Goal: Task Accomplishment & Management: Use online tool/utility

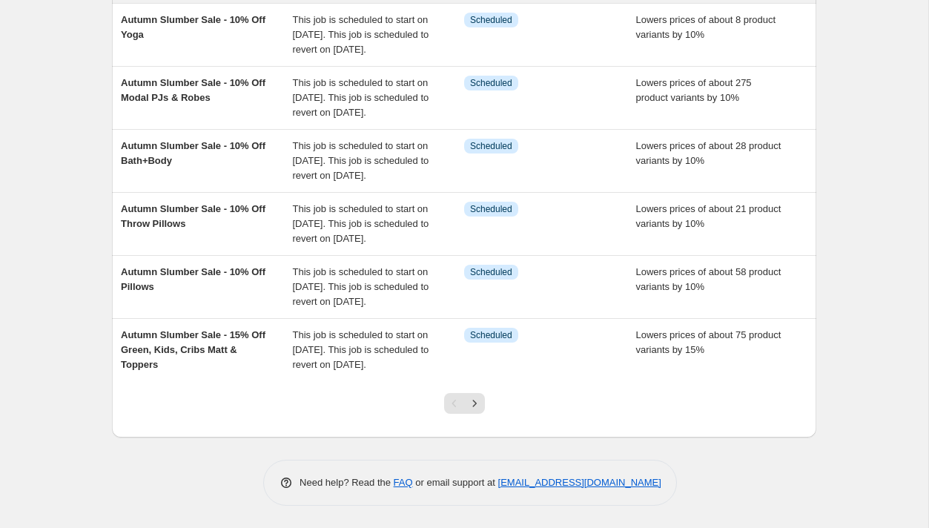
scroll to position [532, 0]
click at [477, 404] on icon "Next" at bounding box center [474, 403] width 15 height 15
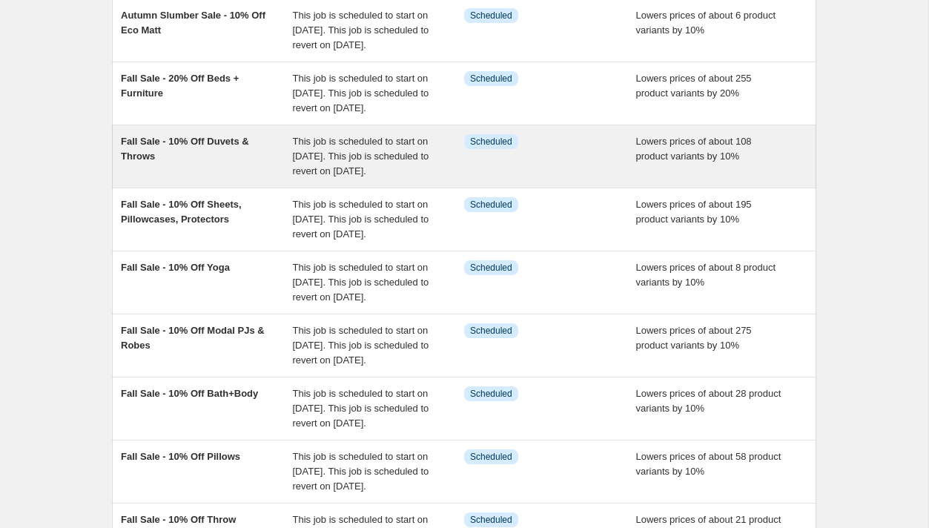
scroll to position [137, 0]
click at [274, 178] on div "Fall Sale - 10% Off Duvets & Throws" at bounding box center [207, 155] width 172 height 44
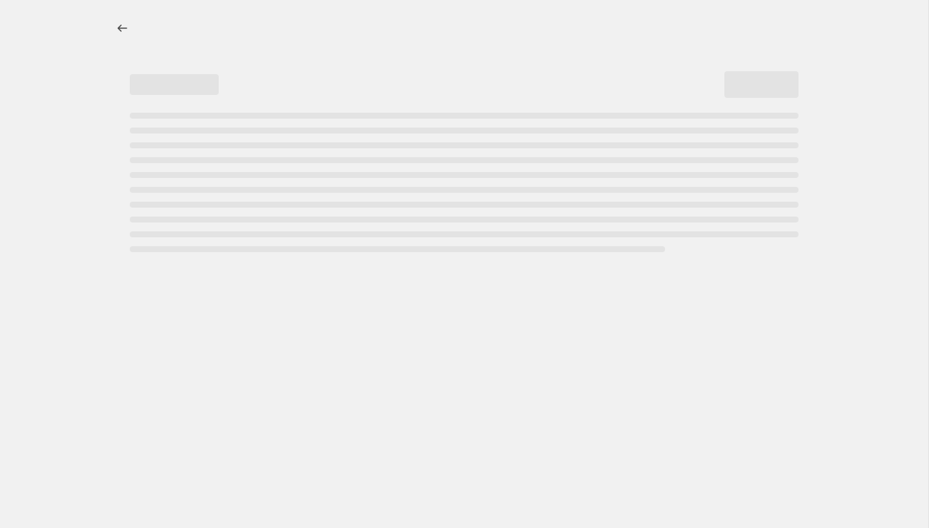
select select "percentage"
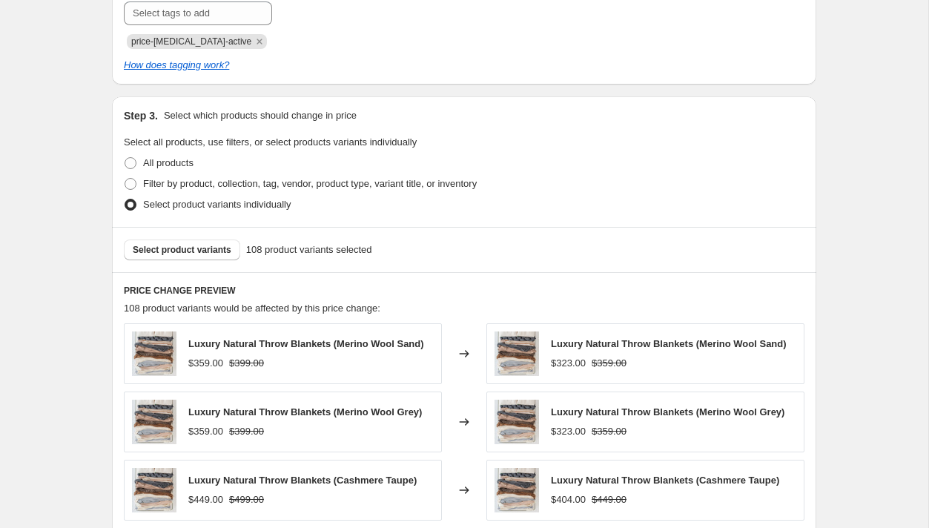
scroll to position [773, 0]
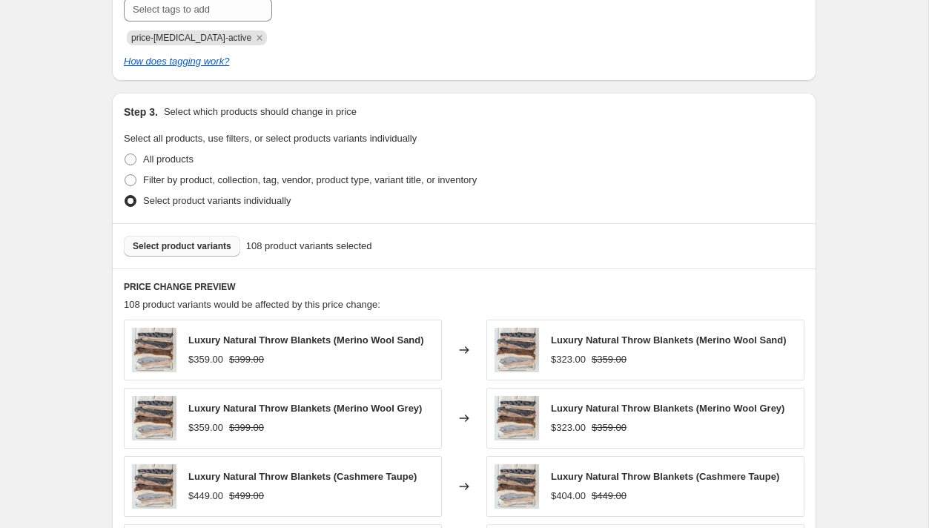
click at [200, 245] on span "Select product variants" at bounding box center [182, 246] width 99 height 12
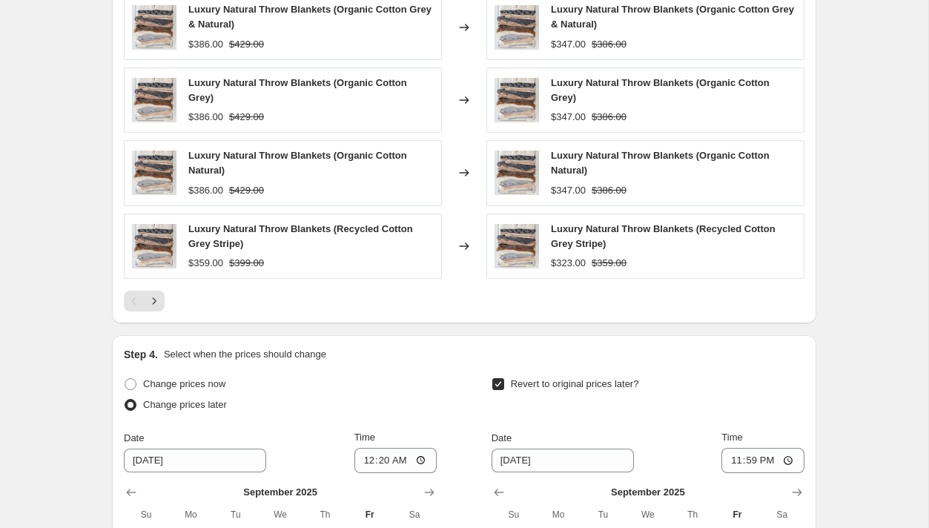
scroll to position [1449, 0]
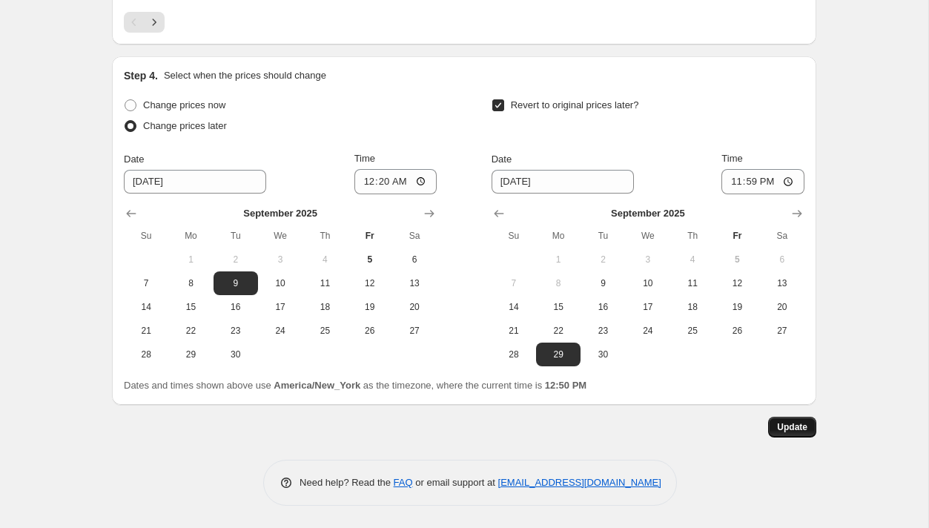
click at [791, 428] on span "Update" at bounding box center [792, 427] width 30 height 12
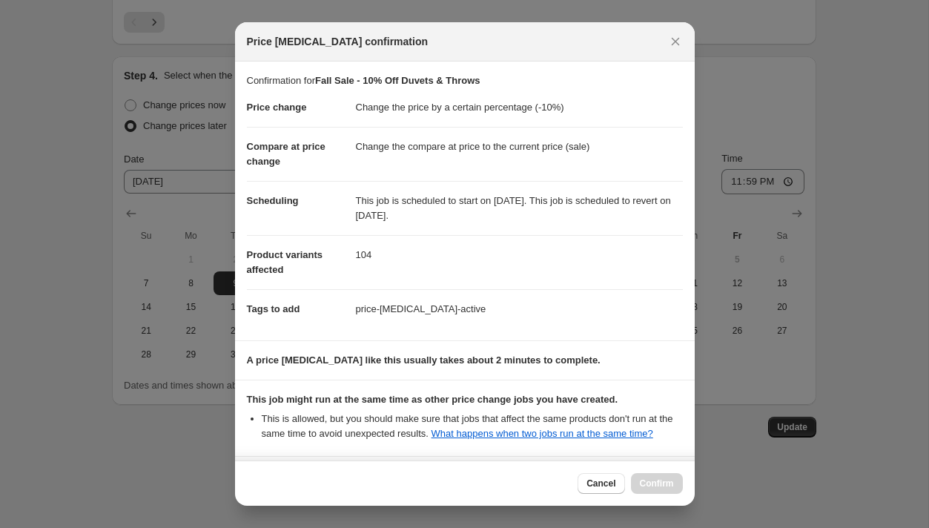
scroll to position [147, 0]
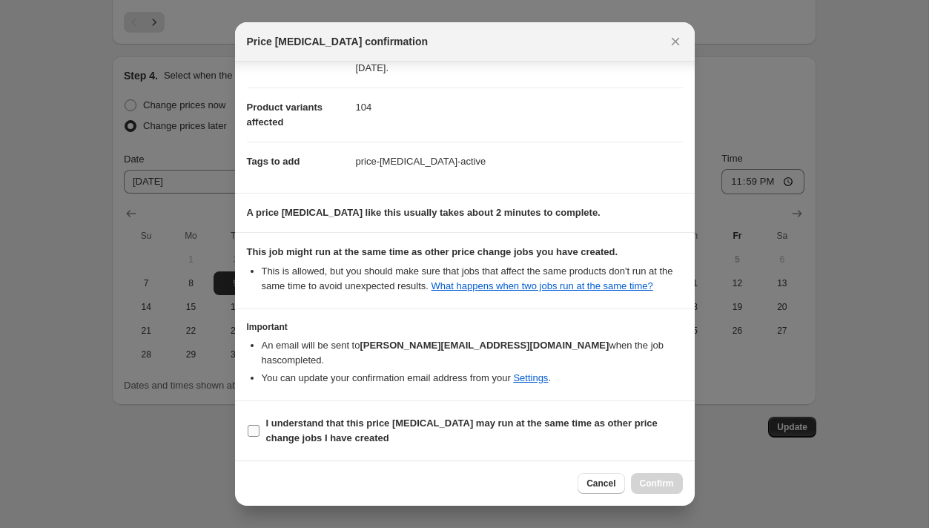
click at [256, 431] on input "I understand that this price [MEDICAL_DATA] may run at the same time as other p…" at bounding box center [254, 431] width 12 height 12
checkbox input "true"
click at [658, 484] on span "Confirm" at bounding box center [657, 483] width 34 height 12
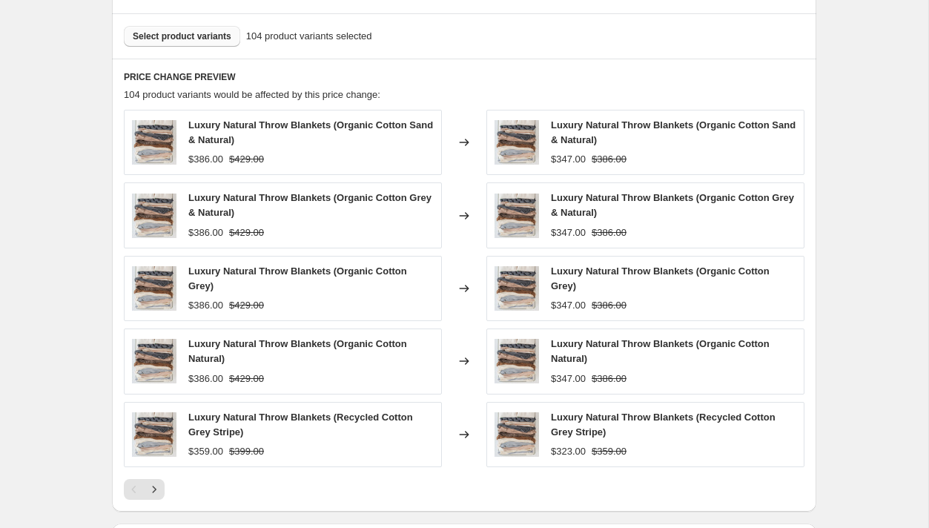
scroll to position [992, 0]
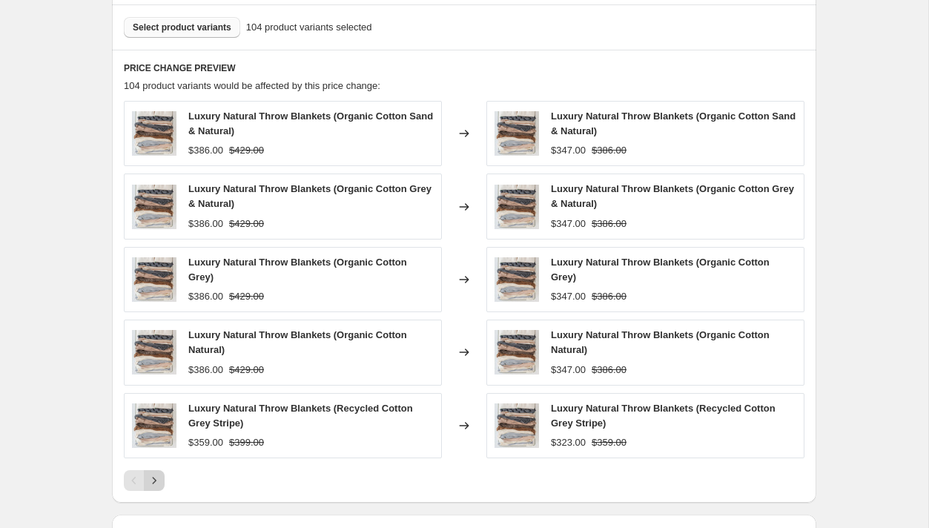
click at [156, 479] on icon "Next" at bounding box center [154, 480] width 15 height 15
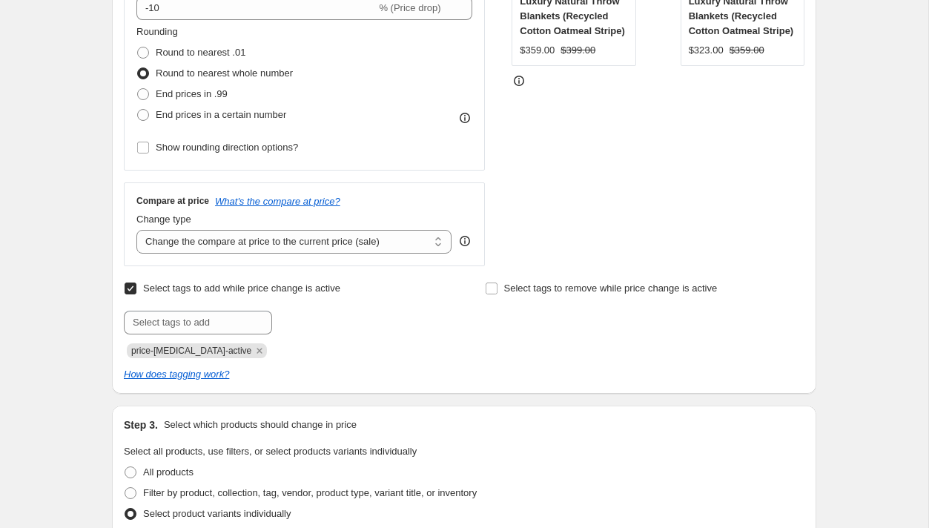
scroll to position [0, 0]
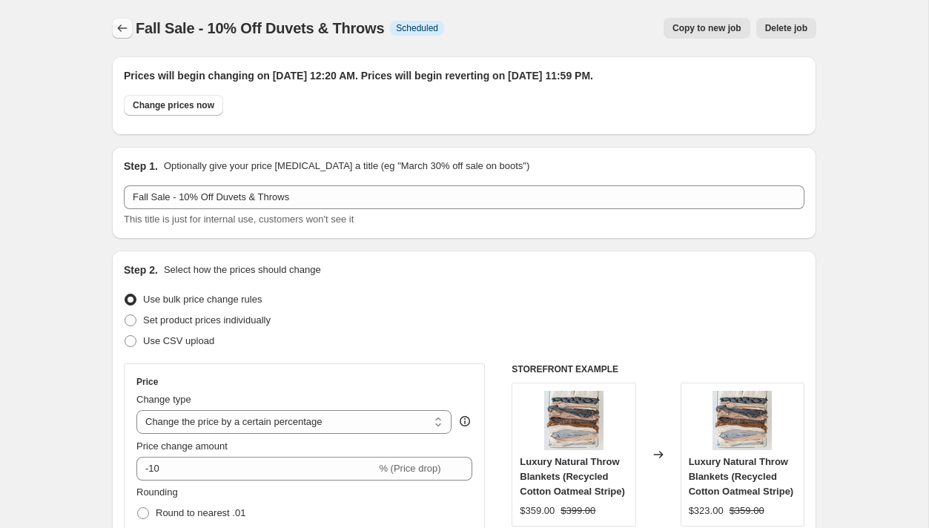
click at [121, 27] on icon "Price change jobs" at bounding box center [122, 28] width 15 height 15
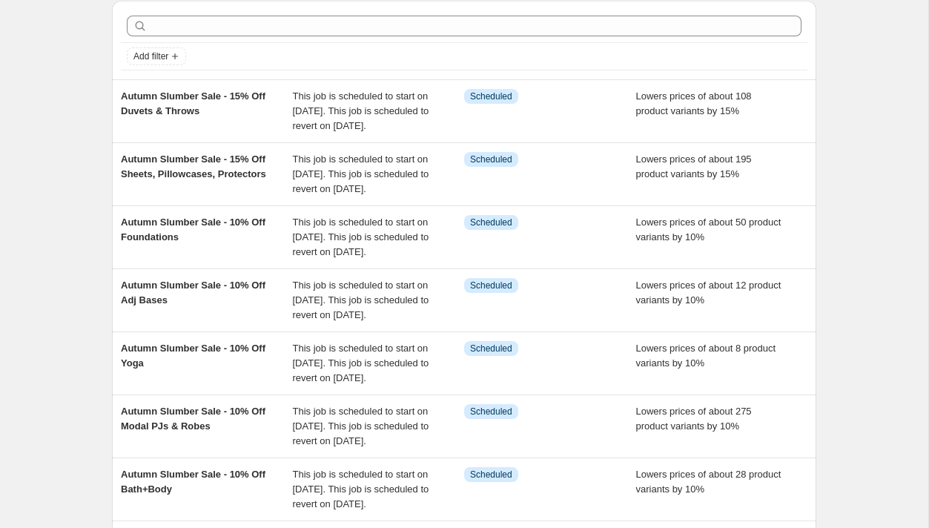
scroll to position [57, 0]
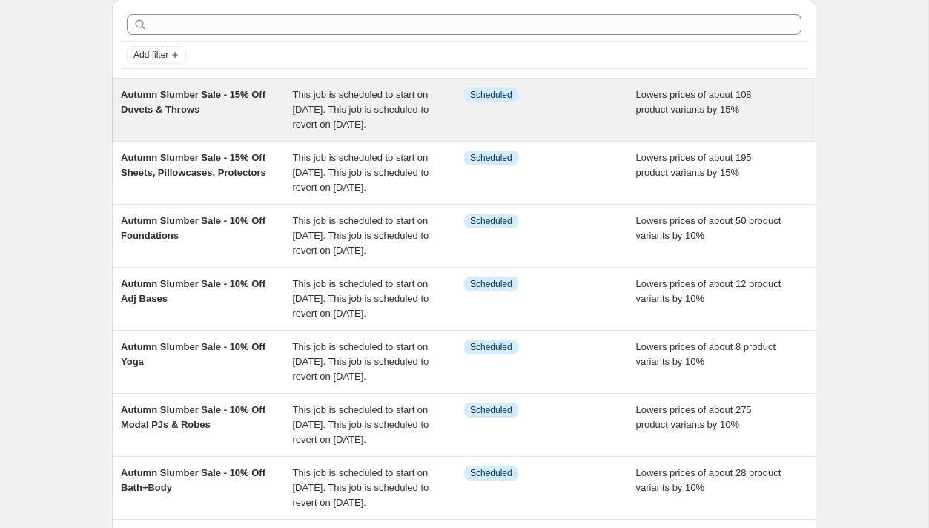
click at [263, 125] on div "Autumn Slumber Sale - 15% Off Duvets & Throws" at bounding box center [207, 109] width 172 height 44
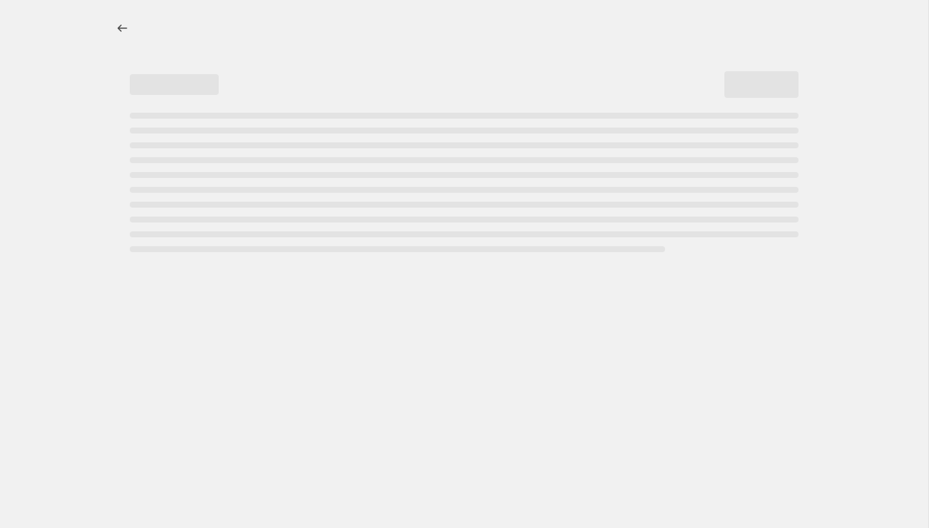
select select "percentage"
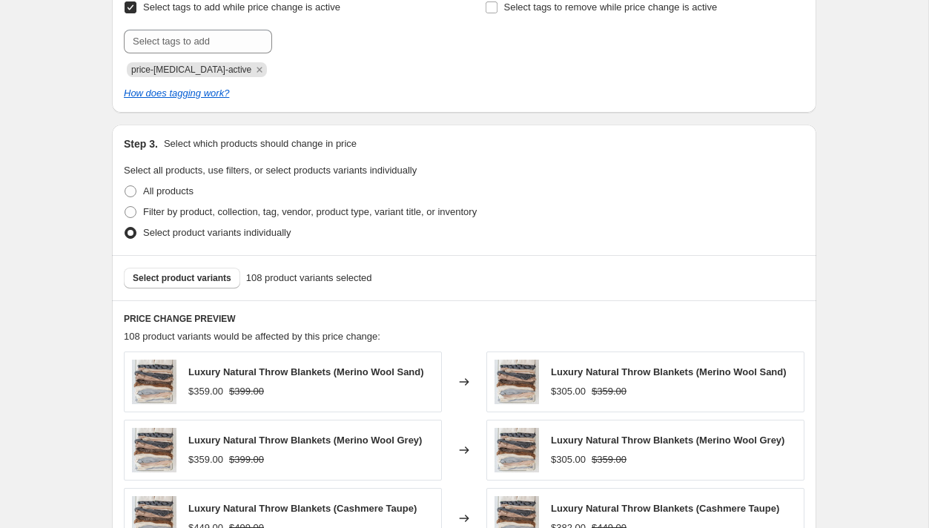
scroll to position [823, 0]
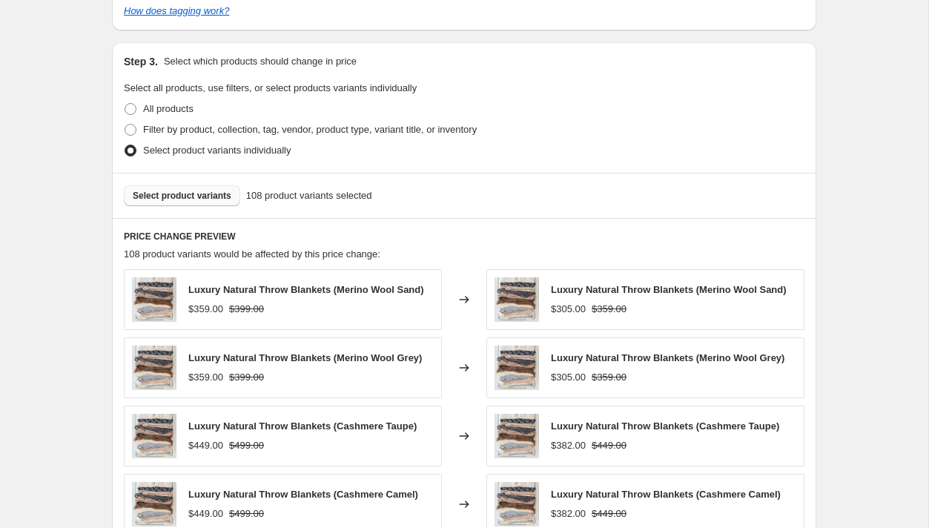
click at [185, 196] on span "Select product variants" at bounding box center [182, 196] width 99 height 12
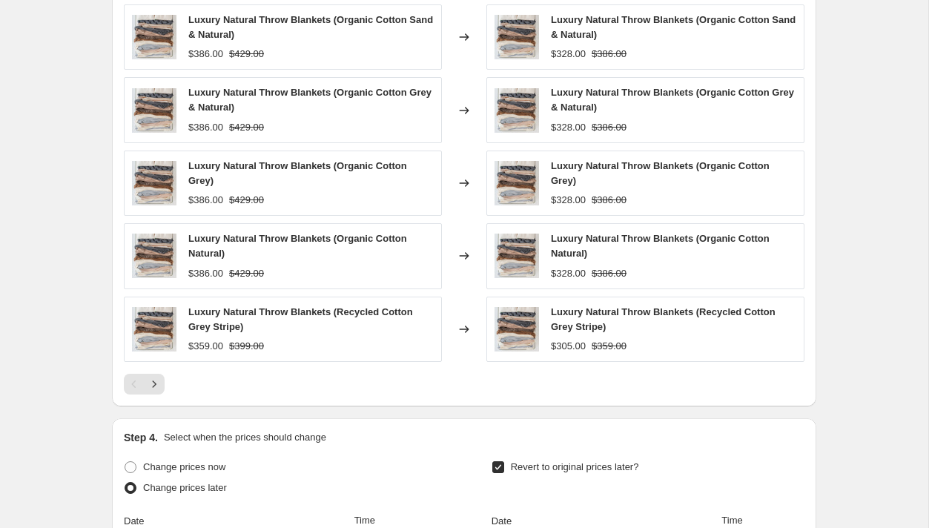
scroll to position [1449, 0]
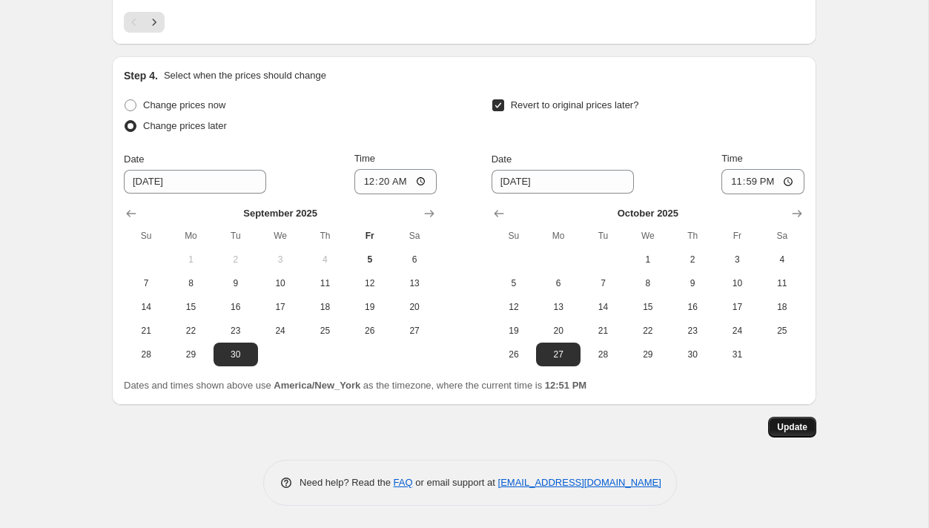
click at [790, 428] on span "Update" at bounding box center [792, 427] width 30 height 12
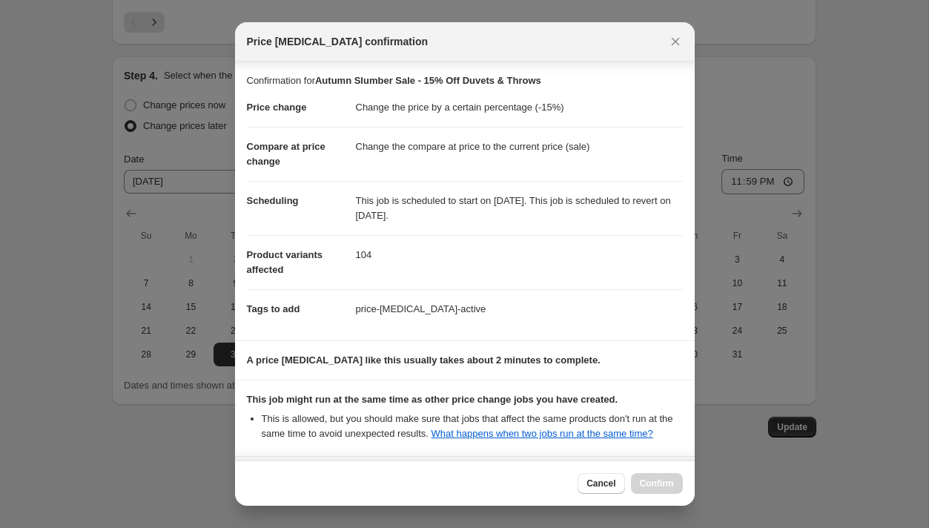
scroll to position [147, 0]
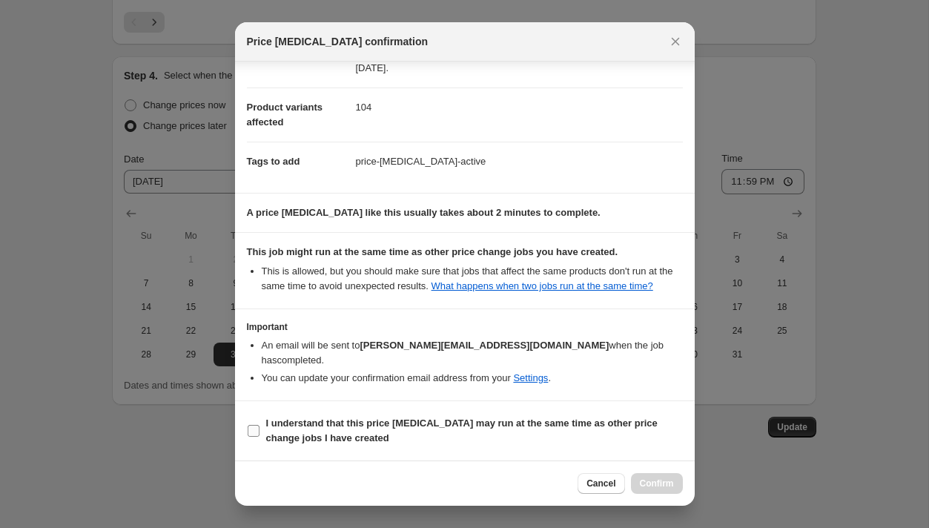
click at [253, 429] on input "I understand that this price [MEDICAL_DATA] may run at the same time as other p…" at bounding box center [254, 431] width 12 height 12
checkbox input "true"
click at [662, 485] on span "Confirm" at bounding box center [657, 483] width 34 height 12
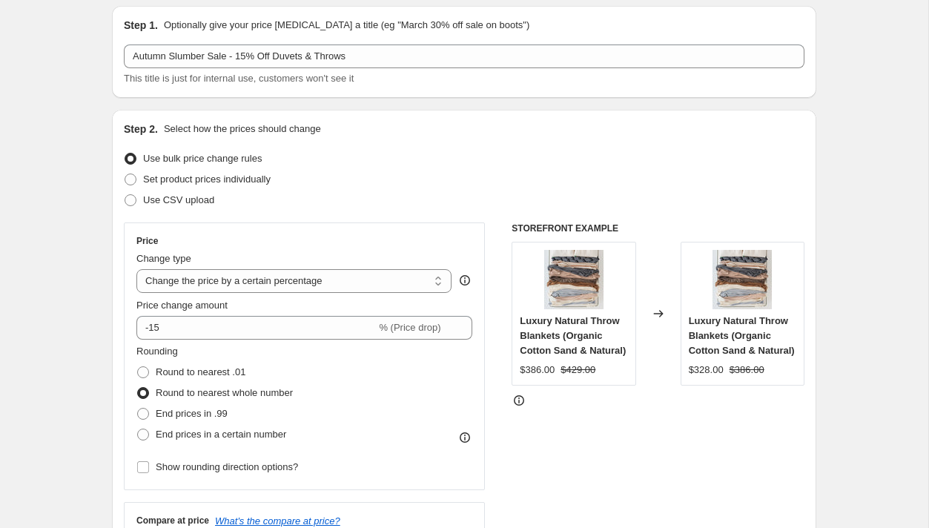
scroll to position [0, 0]
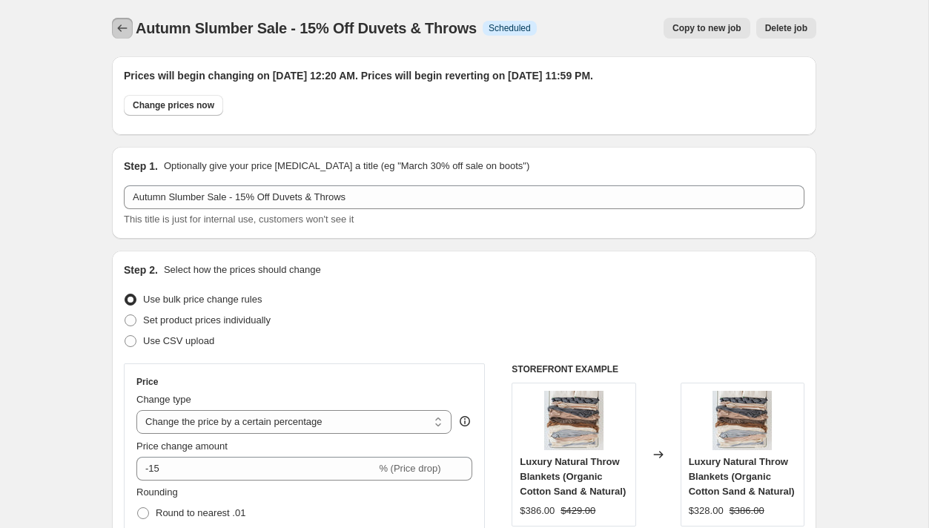
click at [123, 27] on icon "Price change jobs" at bounding box center [122, 28] width 15 height 15
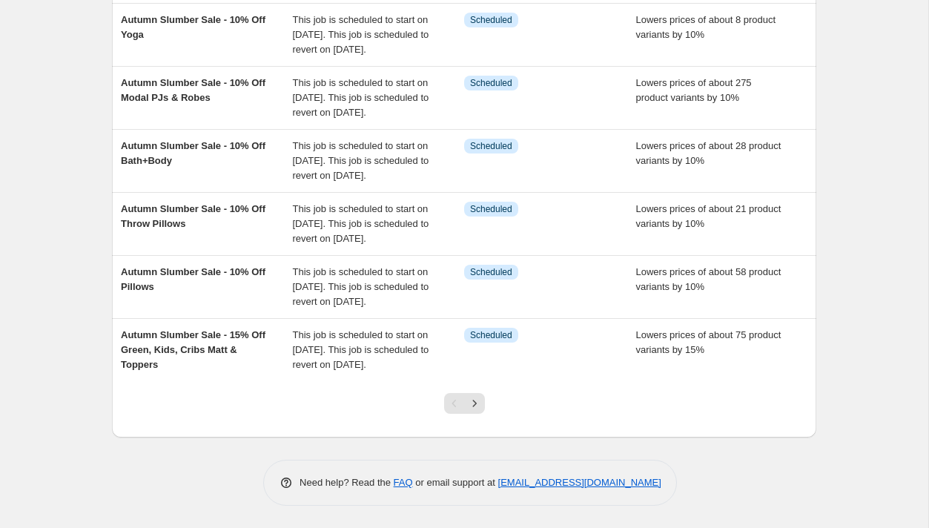
scroll to position [532, 0]
click at [474, 399] on icon "Next" at bounding box center [474, 403] width 15 height 15
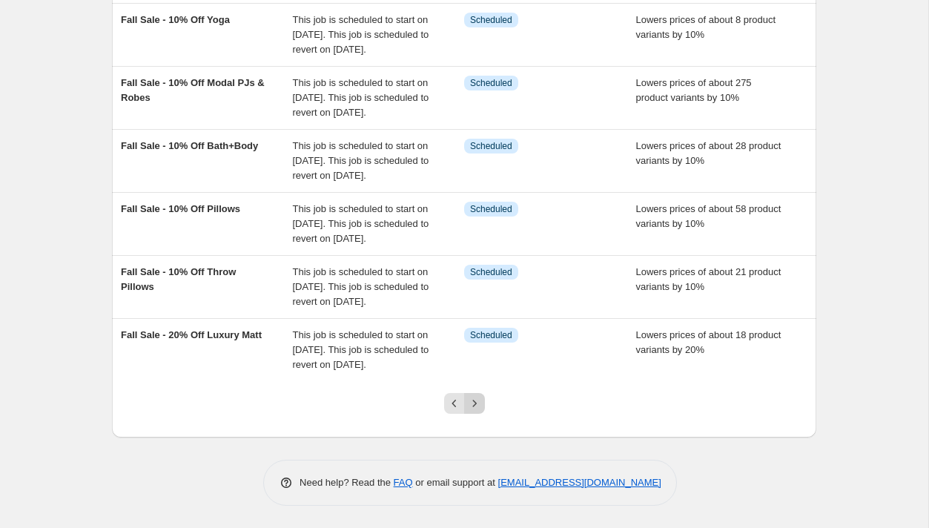
click at [475, 398] on icon "Next" at bounding box center [474, 403] width 15 height 15
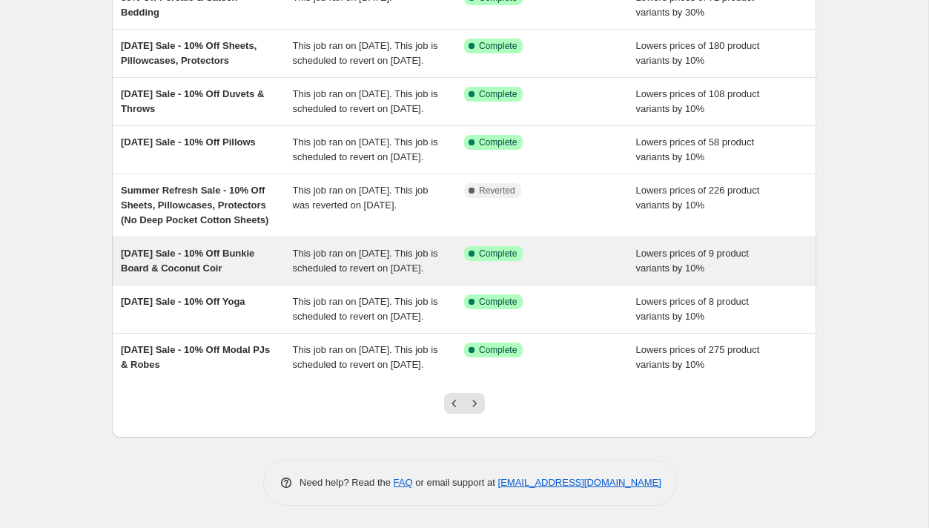
scroll to position [399, 0]
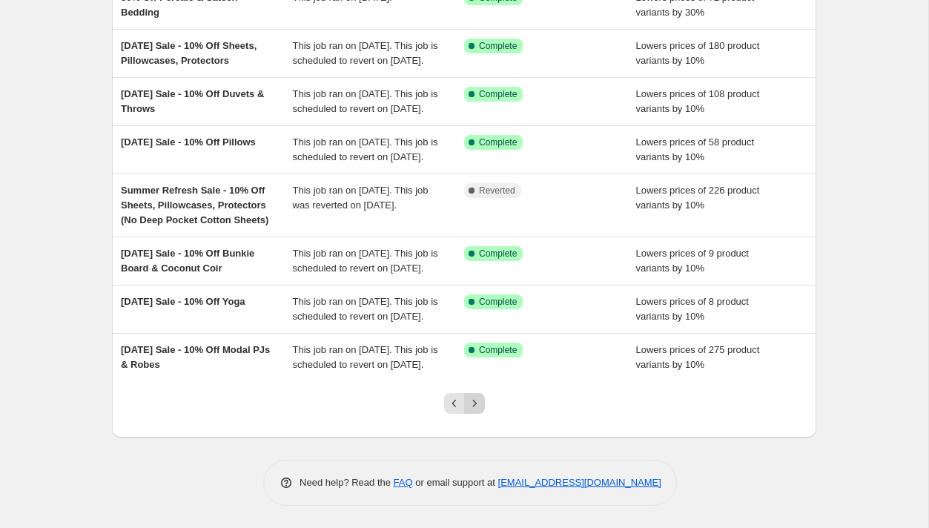
click at [474, 400] on icon "Next" at bounding box center [474, 403] width 15 height 15
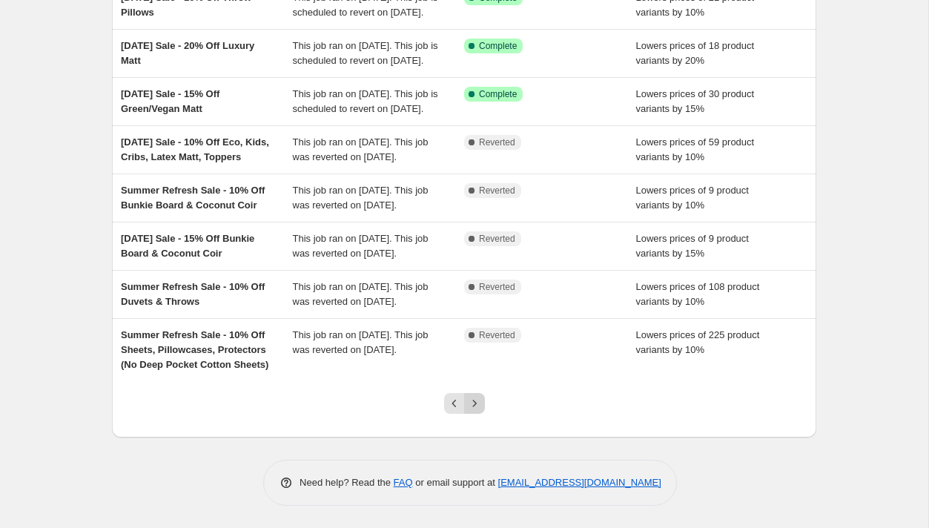
click at [474, 400] on icon "Next" at bounding box center [474, 403] width 15 height 15
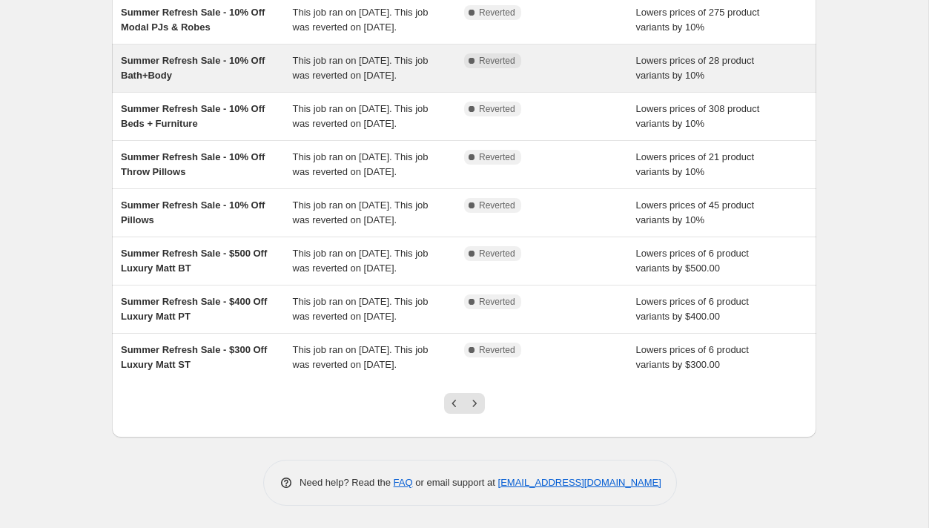
scroll to position [341, 0]
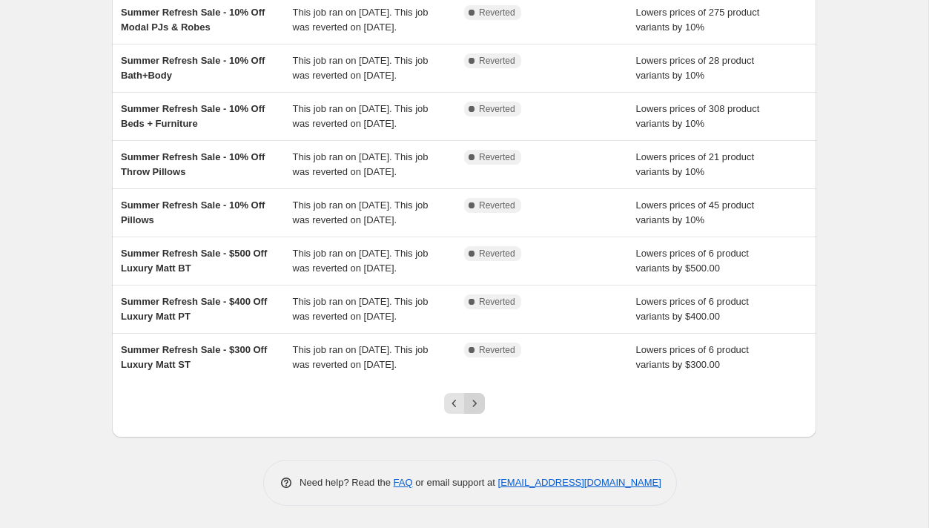
click at [475, 406] on icon "Next" at bounding box center [474, 402] width 4 height 7
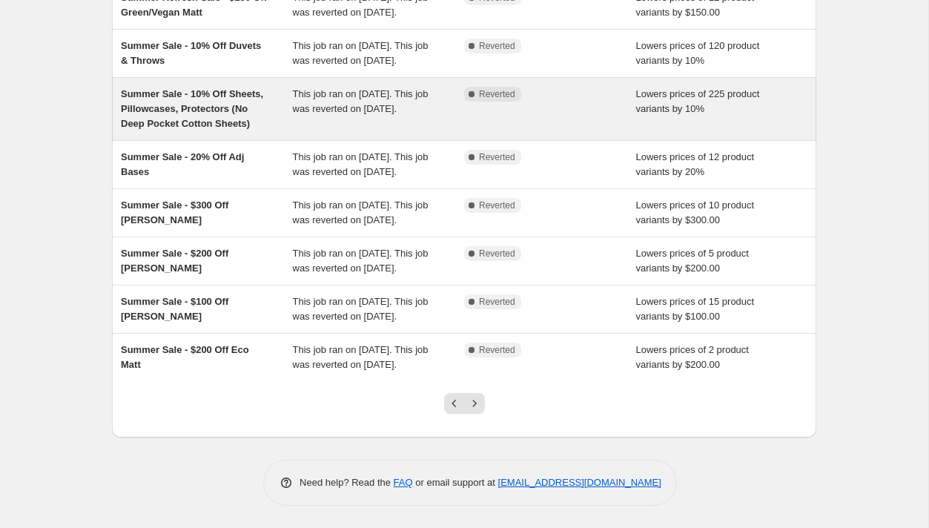
scroll to position [328, 0]
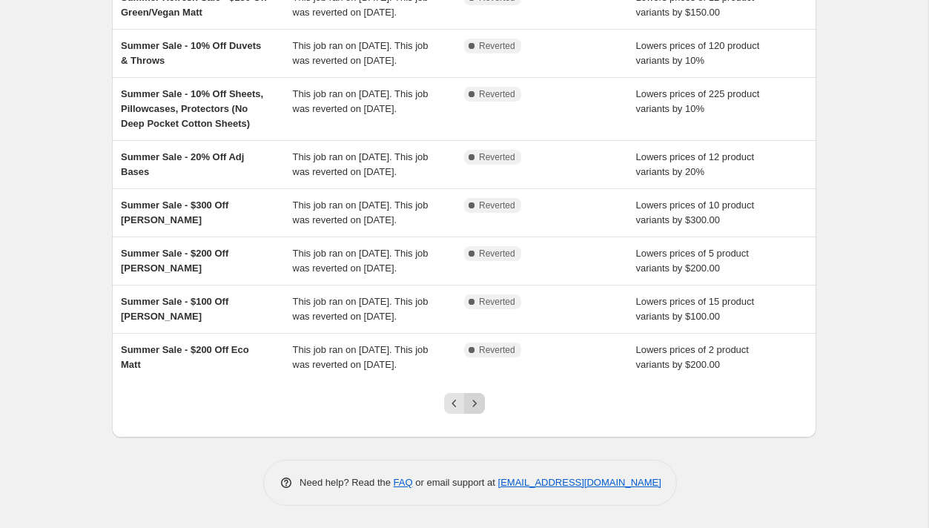
click at [481, 411] on icon "Next" at bounding box center [474, 403] width 15 height 15
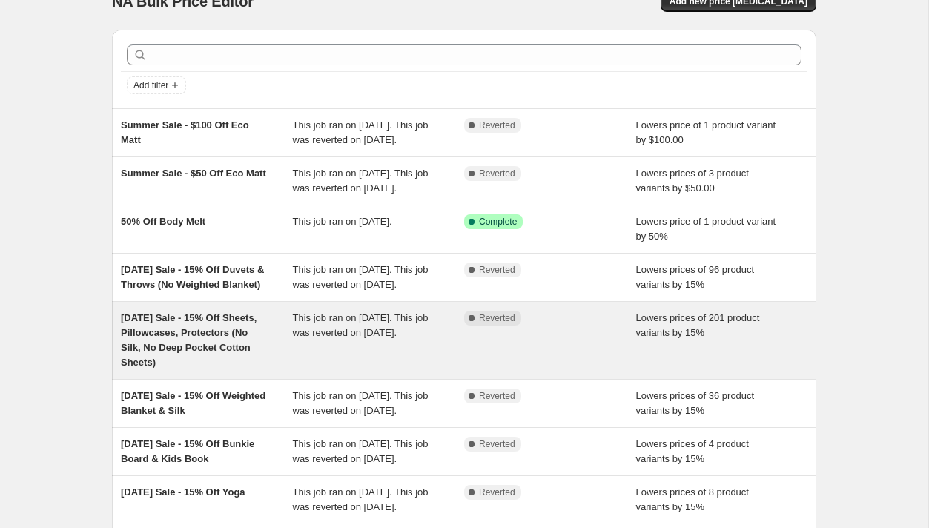
scroll to position [30, 0]
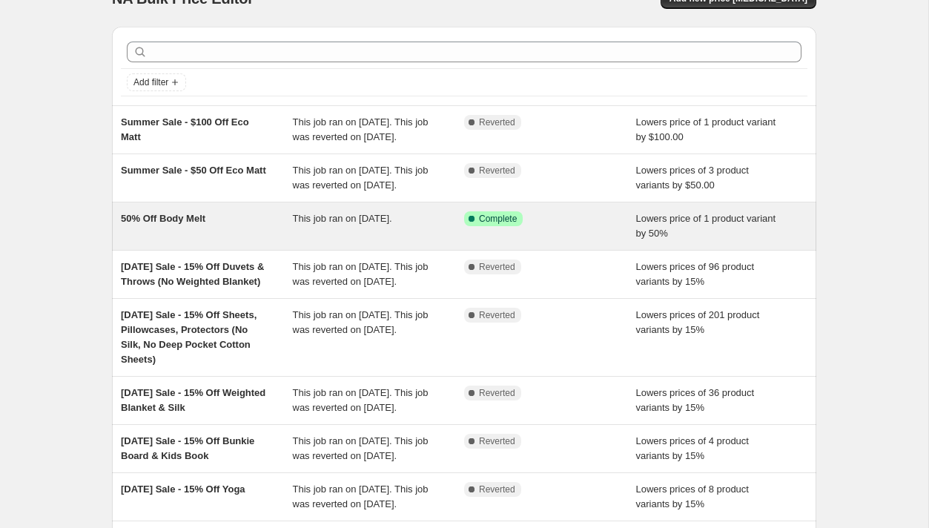
click at [284, 241] on div "50% Off Body Melt" at bounding box center [207, 226] width 172 height 30
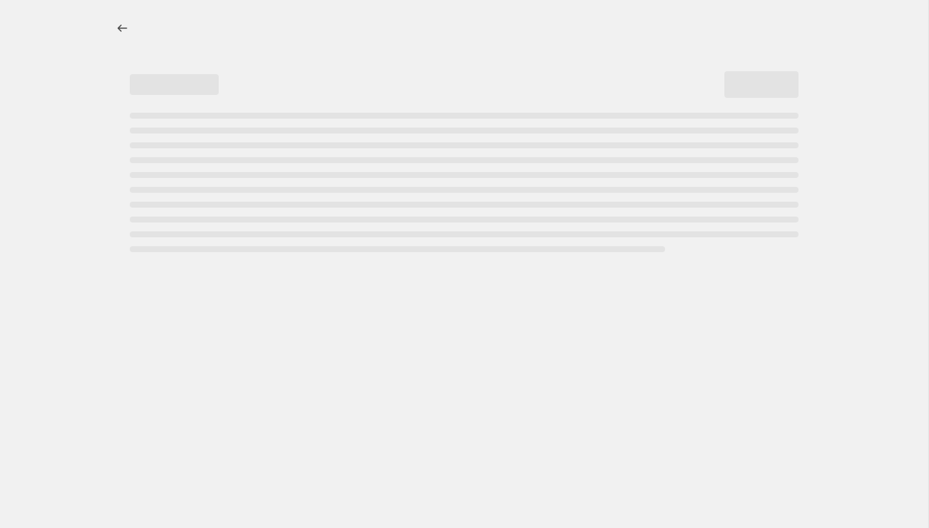
select select "percentage"
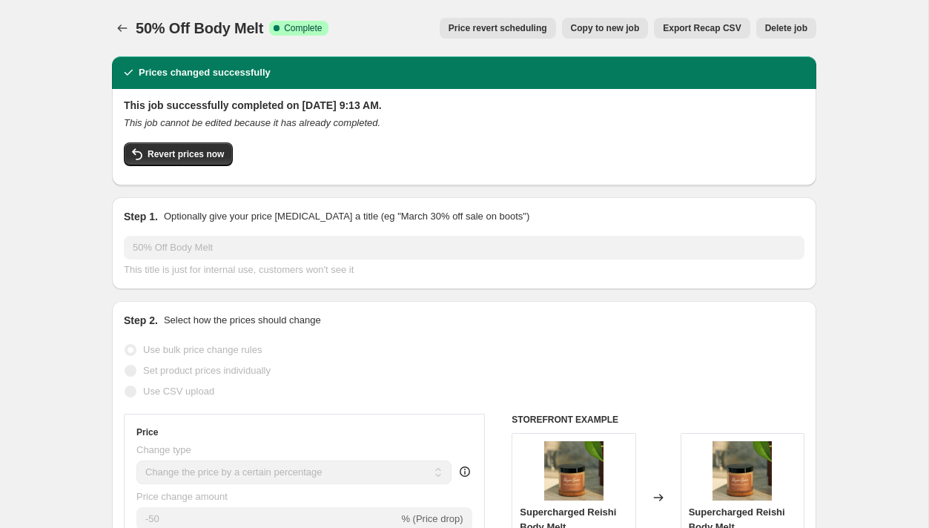
click at [628, 28] on span "Copy to new job" at bounding box center [605, 28] width 69 height 12
select select "percentage"
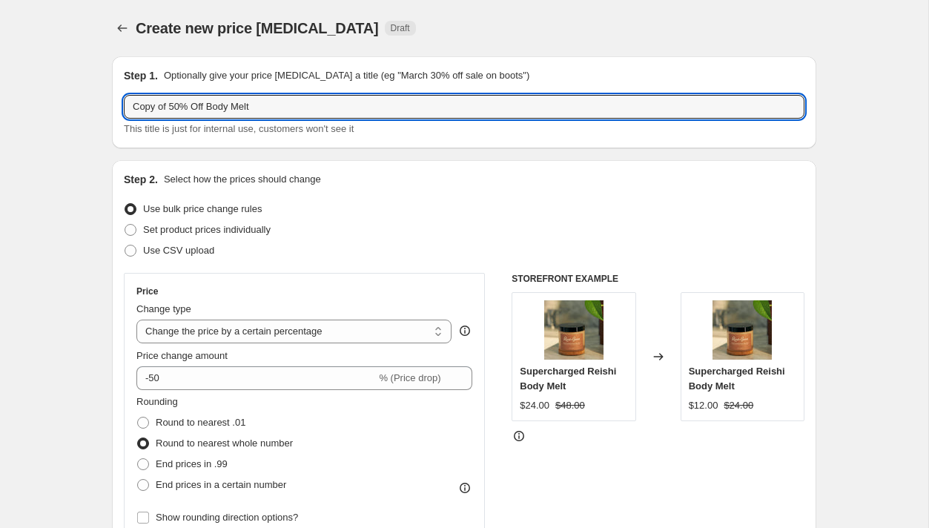
drag, startPoint x: 176, startPoint y: 107, endPoint x: 119, endPoint y: 104, distance: 56.4
click at [119, 104] on div "Step 1. Optionally give your price [MEDICAL_DATA] a title (eg "March 30% off sa…" at bounding box center [464, 102] width 704 height 92
drag, startPoint x: 222, startPoint y: 107, endPoint x: 174, endPoint y: 106, distance: 48.2
click at [174, 106] on input "30% Off Body Melt" at bounding box center [464, 107] width 680 height 24
type input "30% Off Merino & Cashmere Throw"
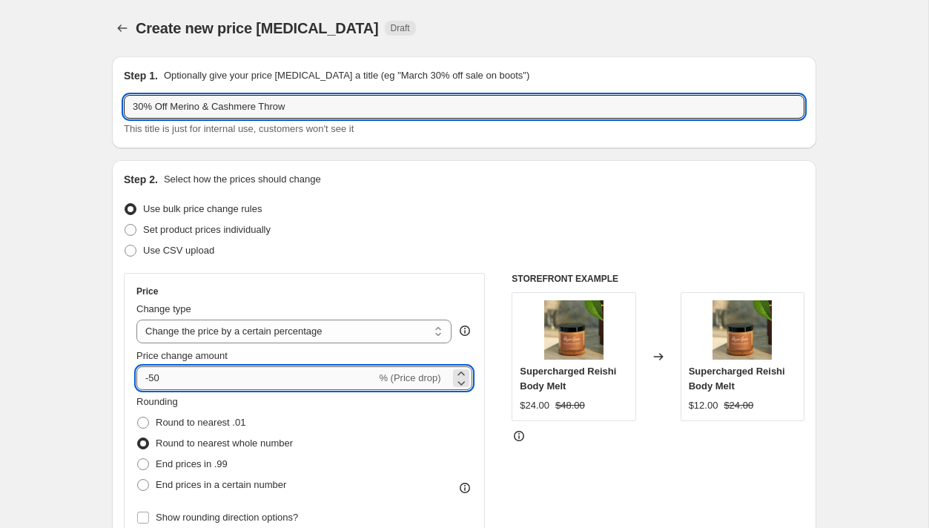
click at [155, 380] on input "-50" at bounding box center [255, 378] width 239 height 24
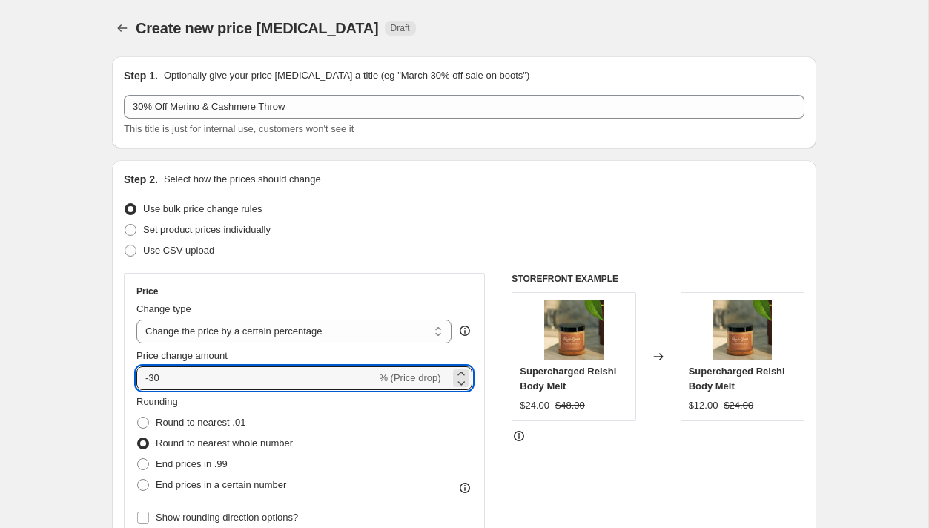
type input "-30"
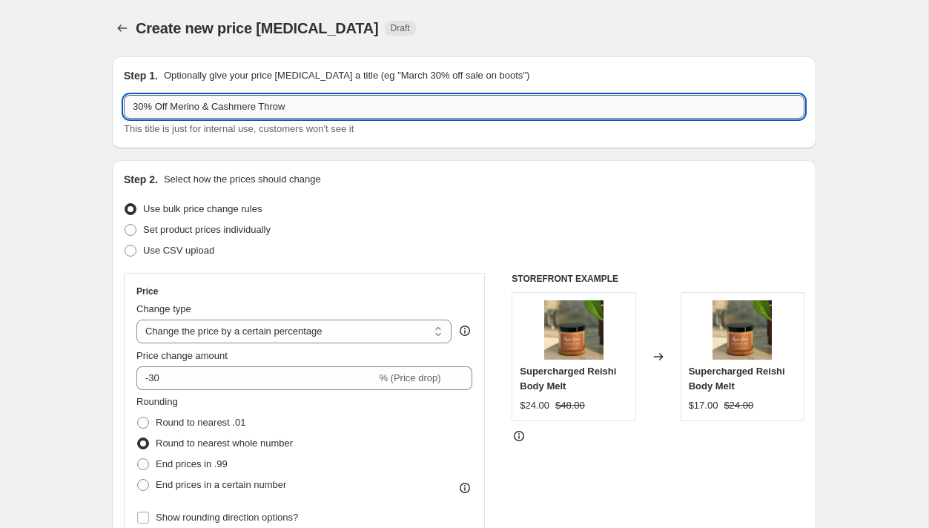
click at [339, 102] on input "30% Off Merino & Cashmere Throw" at bounding box center [464, 107] width 680 height 24
click at [266, 107] on input "30% Off Merino & Cashmere Throws" at bounding box center [464, 107] width 680 height 24
type input "30% Off Merino & Cashmere Luxury Throws"
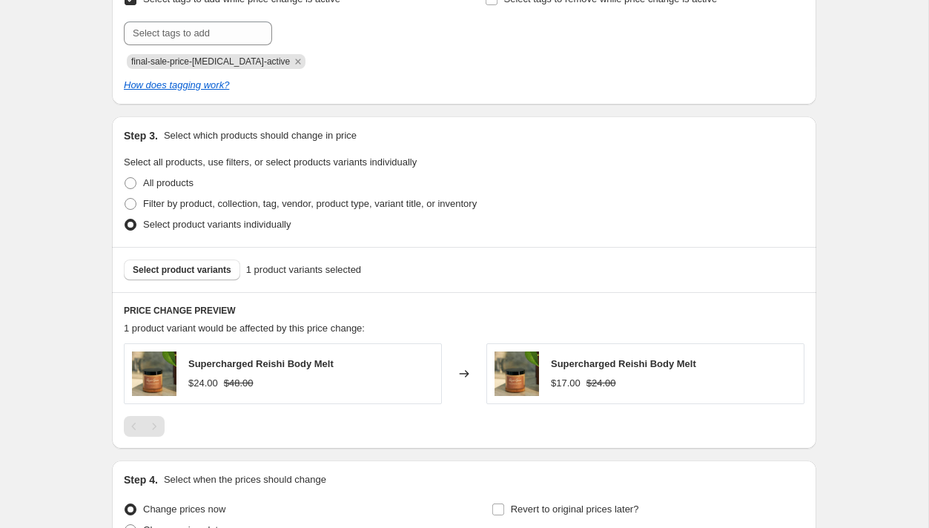
scroll to position [662, 0]
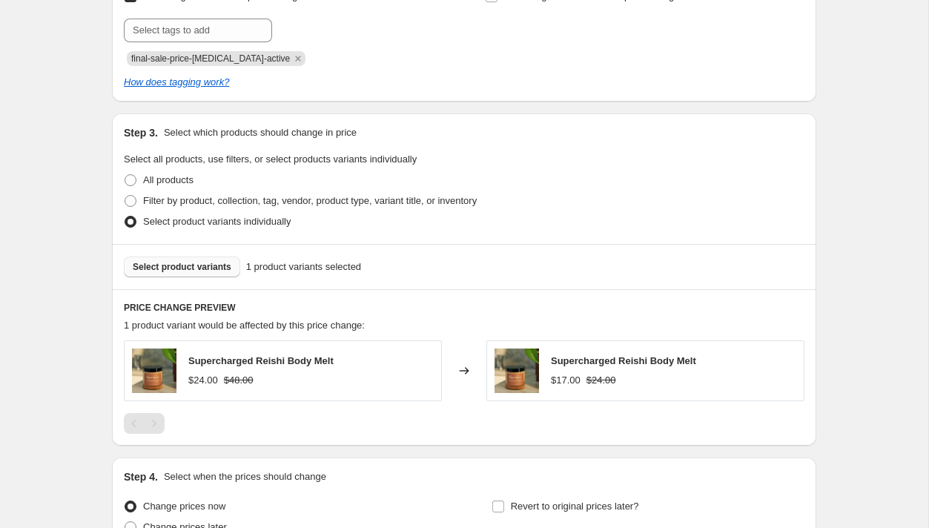
click at [165, 263] on span "Select product variants" at bounding box center [182, 267] width 99 height 12
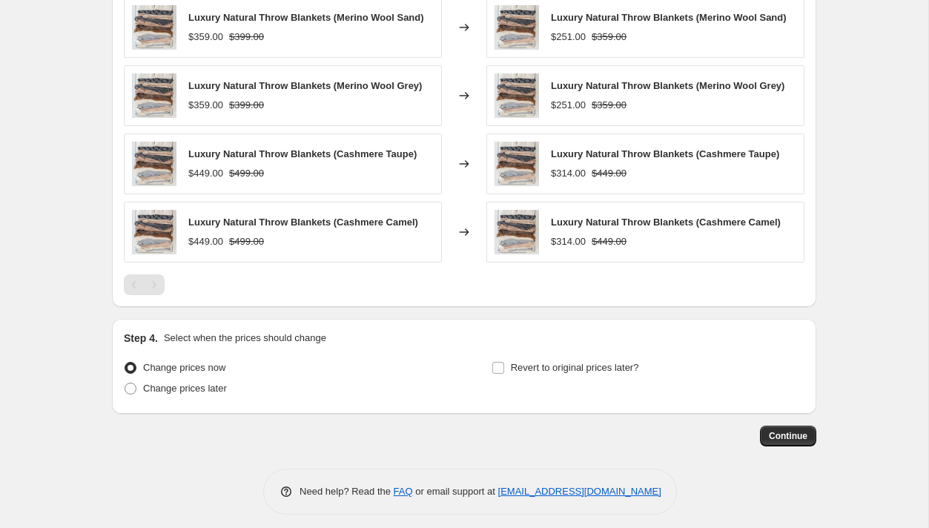
scroll to position [1014, 0]
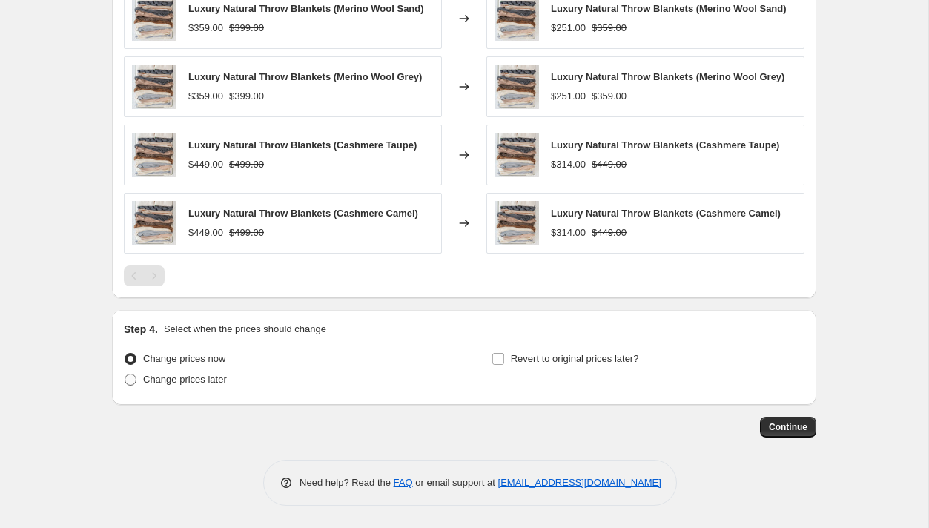
click at [133, 379] on span at bounding box center [130, 379] width 12 height 12
click at [125, 374] on input "Change prices later" at bounding box center [124, 373] width 1 height 1
radio input "true"
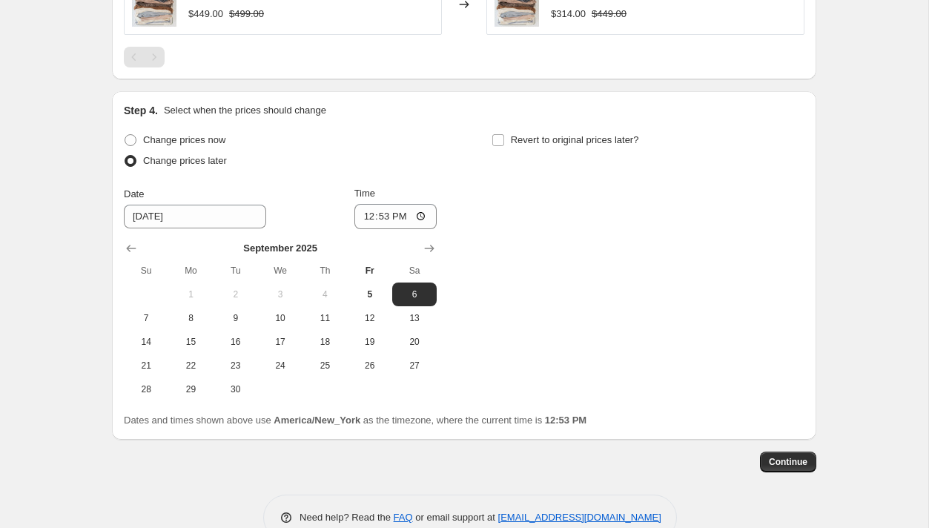
scroll to position [1267, 0]
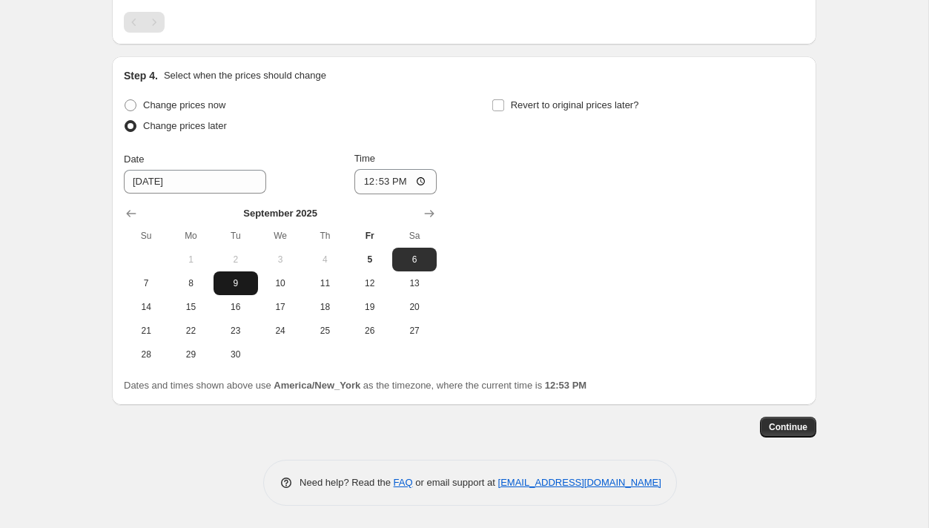
click at [234, 282] on span "9" at bounding box center [235, 283] width 33 height 12
type input "[DATE]"
click at [363, 183] on input "12:53" at bounding box center [395, 181] width 83 height 25
type input "00:20"
click at [639, 308] on div "Change prices now Change prices later Date [DATE] Time 00:[DATE] Mo Tu We Th Fr…" at bounding box center [464, 230] width 680 height 271
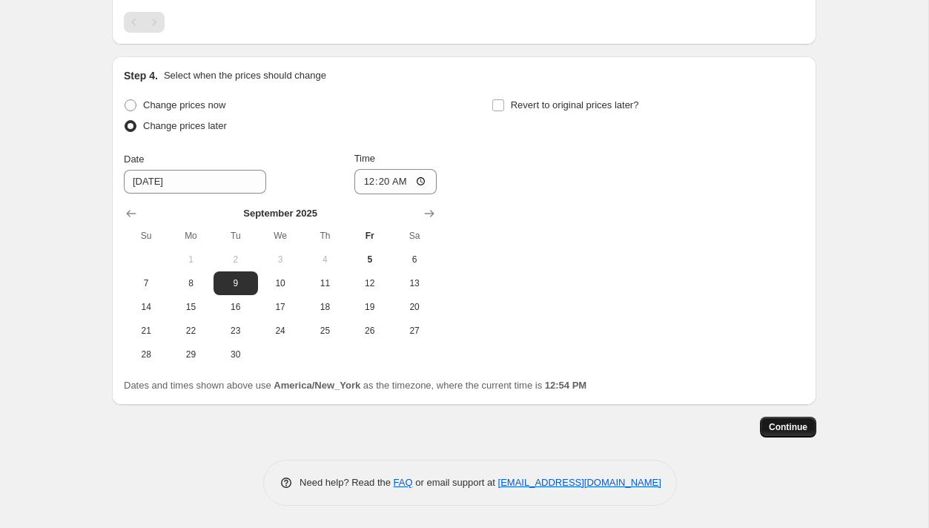
click at [769, 424] on span "Continue" at bounding box center [787, 427] width 39 height 12
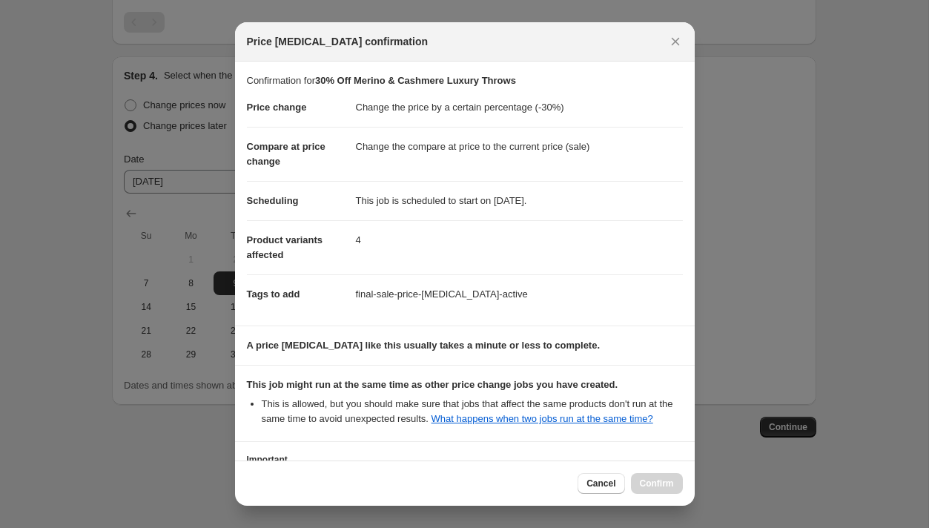
scroll to position [133, 0]
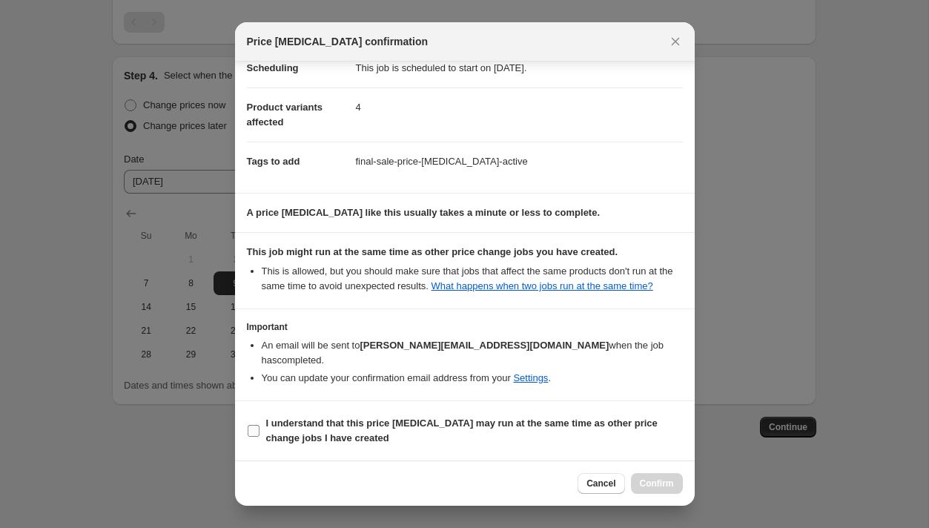
click at [256, 432] on input "I understand that this price [MEDICAL_DATA] may run at the same time as other p…" at bounding box center [254, 431] width 12 height 12
checkbox input "true"
click at [657, 480] on span "Confirm" at bounding box center [657, 483] width 34 height 12
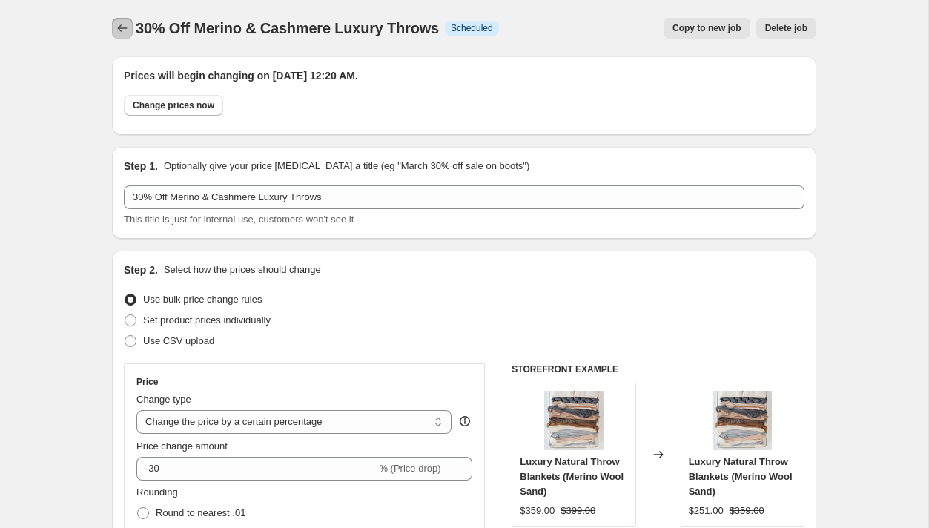
click at [118, 28] on icon "Price change jobs" at bounding box center [123, 27] width 10 height 7
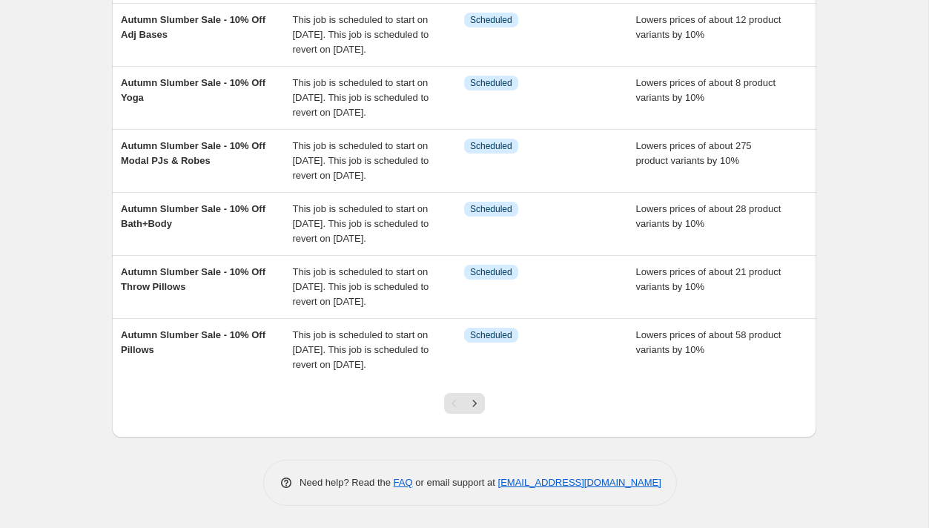
scroll to position [502, 0]
click at [475, 405] on icon "Next" at bounding box center [474, 403] width 15 height 15
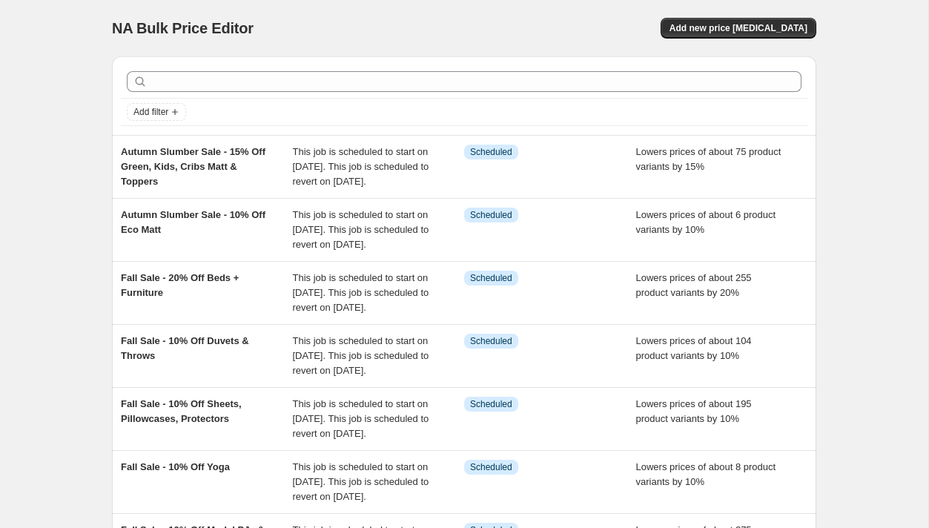
scroll to position [532, 0]
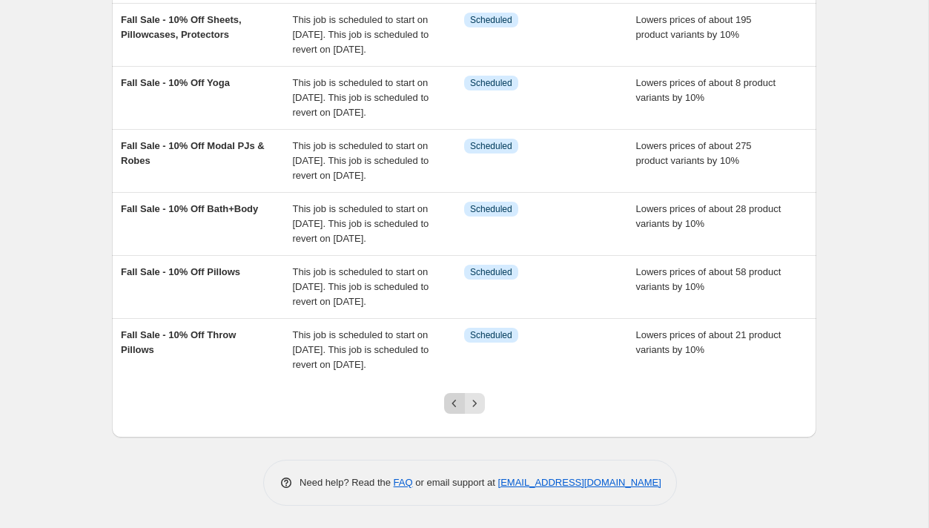
click at [452, 409] on icon "Previous" at bounding box center [454, 403] width 15 height 15
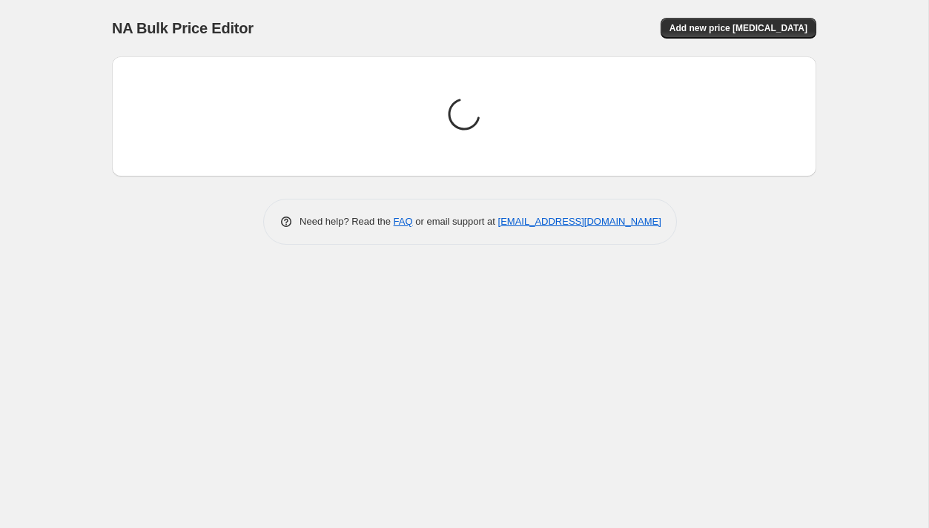
scroll to position [0, 0]
